Goal: Task Accomplishment & Management: Complete application form

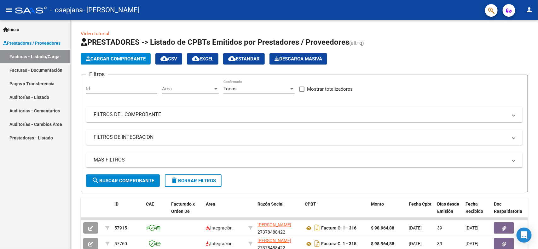
click at [64, 180] on div "Inicio Instructivos Contacto OS Prestadores / Proveedores Facturas - Listado/Ca…" at bounding box center [35, 134] width 70 height 229
click at [520, 49] on div "Video tutorial PRESTADORES -> Listado de CPBTs Emitidos por Prestadores / Prove…" at bounding box center [305, 218] width 469 height 396
click at [110, 56] on span "Cargar Comprobante" at bounding box center [116, 59] width 60 height 6
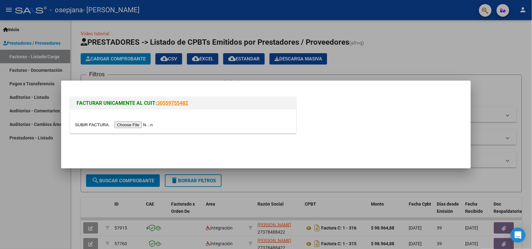
click at [123, 123] on input "file" at bounding box center [115, 125] width 80 height 7
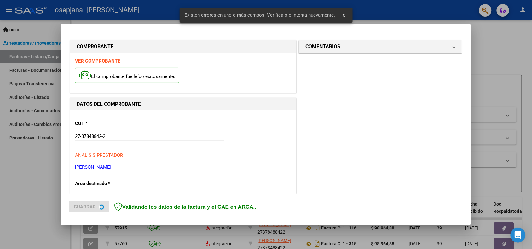
scroll to position [139, 0]
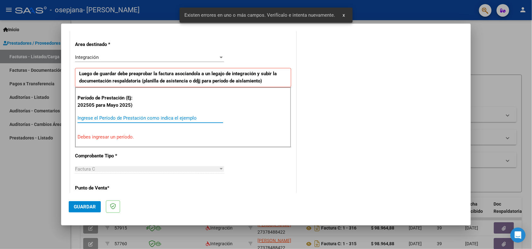
click at [114, 118] on input "Ingrese el Período de Prestación como indica el ejemplo" at bounding box center [150, 118] width 146 height 6
type input "2"
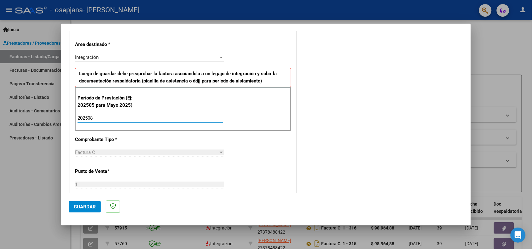
type input "202508"
click at [76, 210] on button "Guardar" at bounding box center [85, 206] width 32 height 11
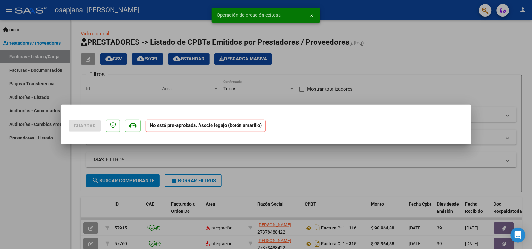
scroll to position [0, 0]
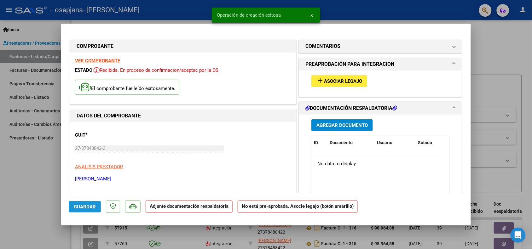
click at [78, 208] on span "Guardar" at bounding box center [85, 207] width 22 height 6
click at [333, 80] on span "Asociar Legajo" at bounding box center [343, 81] width 38 height 6
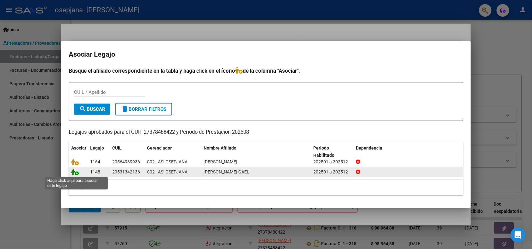
click at [73, 175] on icon at bounding box center [75, 172] width 8 height 7
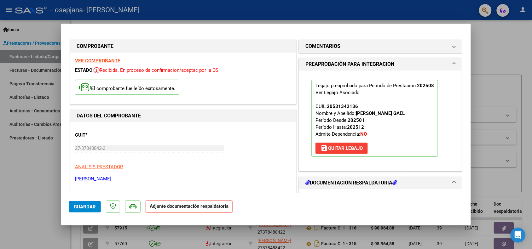
click at [326, 181] on h1 "DOCUMENTACIÓN RESPALDATORIA" at bounding box center [350, 183] width 91 height 8
click at [464, 188] on mat-dialog-content "COMPROBANTE VER COMPROBANTE ESTADO: Recibida. En proceso de confirmacion/acepta…" at bounding box center [265, 112] width 409 height 162
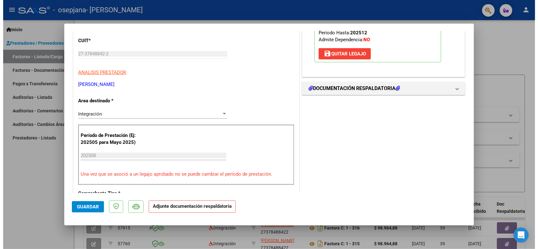
scroll to position [110, 0]
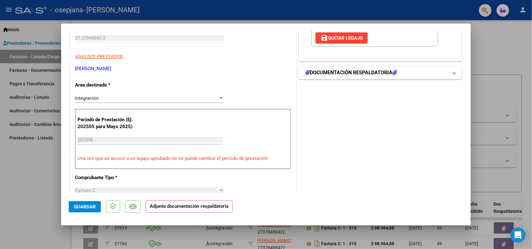
click at [371, 74] on h1 "DOCUMENTACIÓN RESPALDATORIA" at bounding box center [350, 73] width 91 height 8
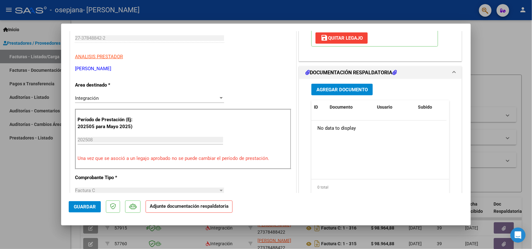
click at [342, 93] on button "Agregar Documento" at bounding box center [341, 90] width 61 height 12
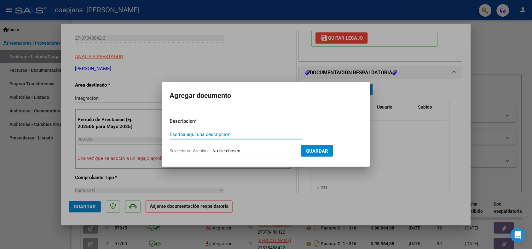
click at [211, 135] on input "Escriba aquí una descripcion" at bounding box center [235, 135] width 133 height 6
click at [225, 153] on input "Seleccionar Archivo" at bounding box center [253, 151] width 83 height 6
type input "C:\fakepath\ASISTENCIA AGOSTO [PERSON_NAME] GAEL.pdf"
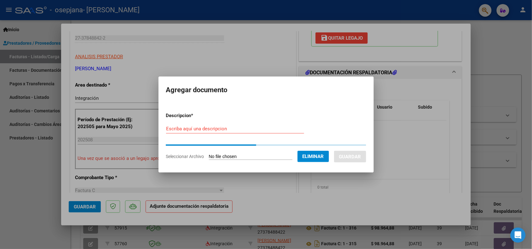
click at [219, 131] on div "Escriba aquí una descripcion" at bounding box center [235, 128] width 138 height 9
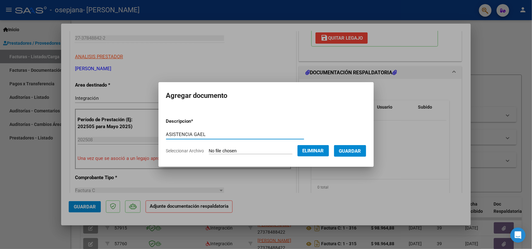
type input "ASISTENCIA GAEL"
click at [350, 155] on button "Guardar" at bounding box center [350, 151] width 32 height 12
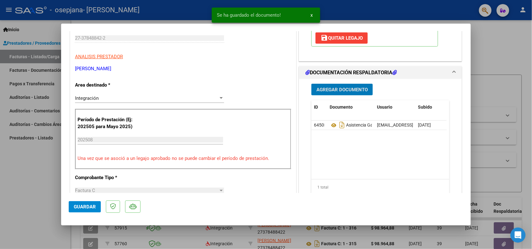
click at [81, 205] on span "Guardar" at bounding box center [85, 207] width 22 height 6
click at [84, 210] on button "Guardar" at bounding box center [85, 206] width 32 height 11
click at [22, 198] on div at bounding box center [266, 124] width 532 height 249
type input "$ 0,00"
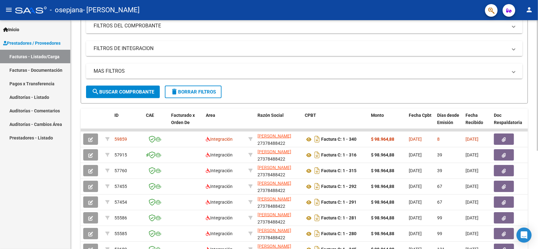
scroll to position [101, 0]
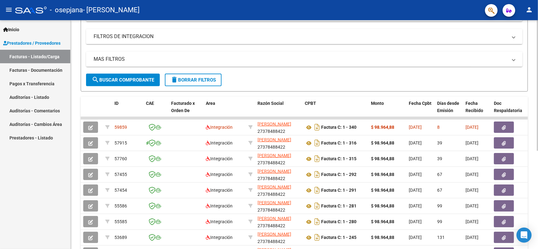
click at [537, 89] on div at bounding box center [537, 145] width 2 height 131
drag, startPoint x: 433, startPoint y: 117, endPoint x: 479, endPoint y: 117, distance: 45.4
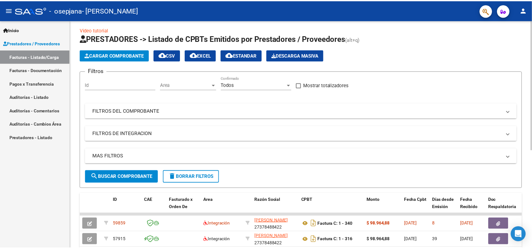
scroll to position [0, 0]
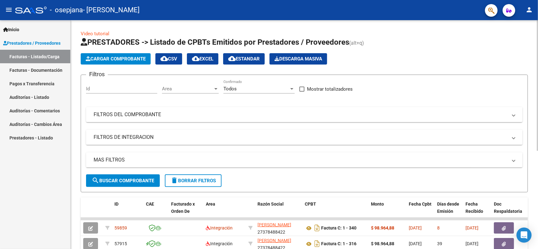
click at [537, 0] on html "menu - osepjana - [PERSON_NAME][GEOGRAPHIC_DATA] person Inicio Instructivos Con…" at bounding box center [269, 124] width 538 height 249
click at [98, 60] on span "Cargar Comprobante" at bounding box center [116, 59] width 60 height 6
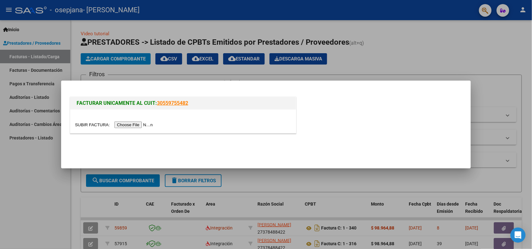
click at [124, 126] on input "file" at bounding box center [115, 125] width 80 height 7
click at [427, 31] on div at bounding box center [266, 124] width 532 height 249
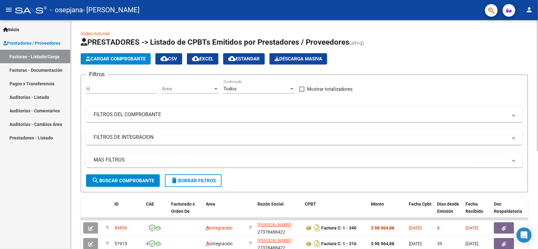
click at [139, 62] on button "Cargar Comprobante" at bounding box center [116, 58] width 70 height 11
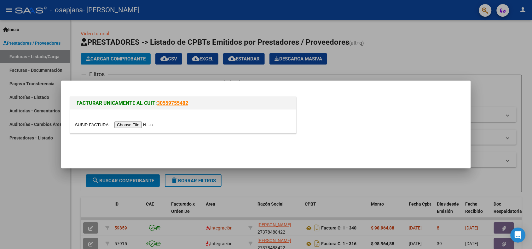
click at [128, 124] on input "file" at bounding box center [115, 125] width 80 height 7
click at [139, 124] on input "file" at bounding box center [115, 125] width 80 height 7
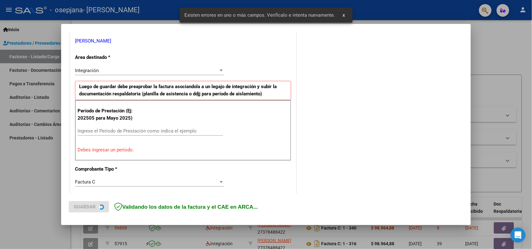
scroll to position [127, 0]
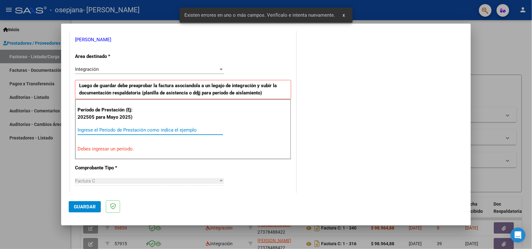
click at [99, 129] on input "Ingrese el Período de Prestación como indica el ejemplo" at bounding box center [150, 130] width 146 height 6
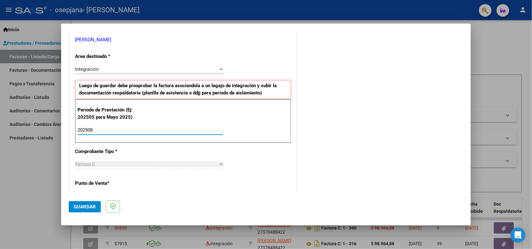
type input "202508"
click at [77, 207] on span "Guardar" at bounding box center [85, 207] width 22 height 6
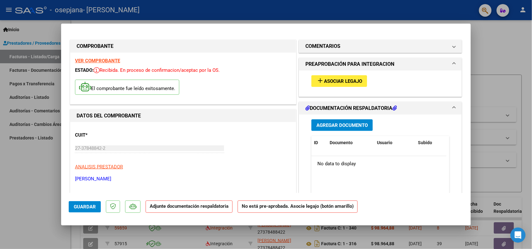
click at [319, 76] on button "add Asociar Legajo" at bounding box center [339, 81] width 56 height 12
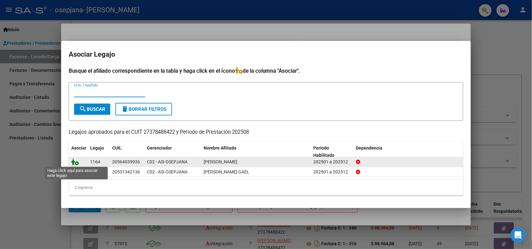
click at [74, 162] on icon at bounding box center [75, 161] width 8 height 7
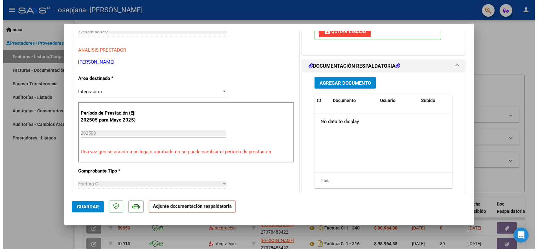
scroll to position [114, 0]
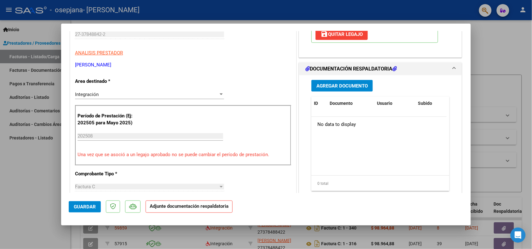
click at [348, 83] on button "Agregar Documento" at bounding box center [341, 86] width 61 height 12
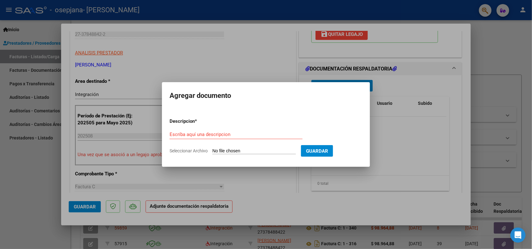
click at [232, 153] on input "Seleccionar Archivo" at bounding box center [253, 151] width 83 height 6
type input "C:\fakepath\ASISTENCIA AGOSTO ARANDA GAEL.pdf"
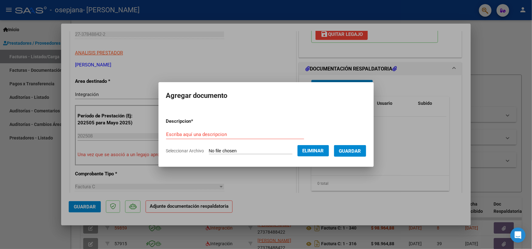
click at [232, 128] on form "Descripcion * Escriba aquí una descripcion Seleccionar Archivo Eliminar Guardar" at bounding box center [266, 136] width 200 height 46
click at [226, 134] on input "Escriba aquí una descripcion" at bounding box center [235, 135] width 138 height 6
type input "ASISTENCIA ARANDA GAEL"
click at [353, 150] on span "Guardar" at bounding box center [350, 151] width 22 height 6
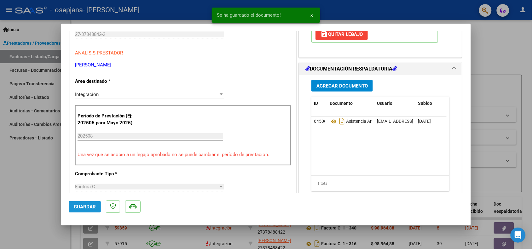
click at [81, 202] on button "Guardar" at bounding box center [85, 206] width 32 height 11
click at [27, 215] on div at bounding box center [266, 124] width 532 height 249
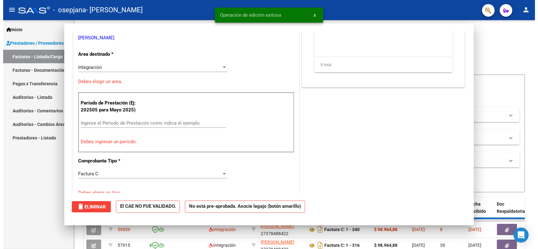
scroll to position [0, 0]
